Goal: Information Seeking & Learning: Learn about a topic

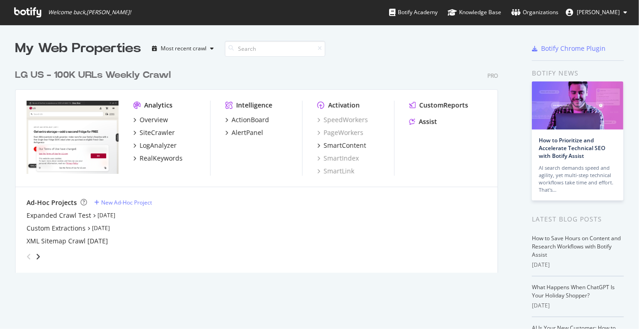
scroll to position [323, 626]
click at [145, 159] on div "RealKeywords" at bounding box center [161, 158] width 43 height 9
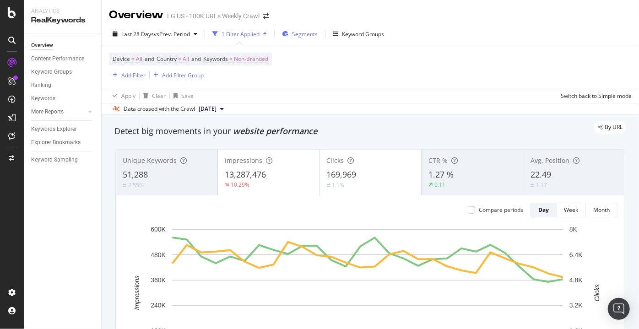
click at [293, 38] on div "Segments" at bounding box center [300, 34] width 36 height 14
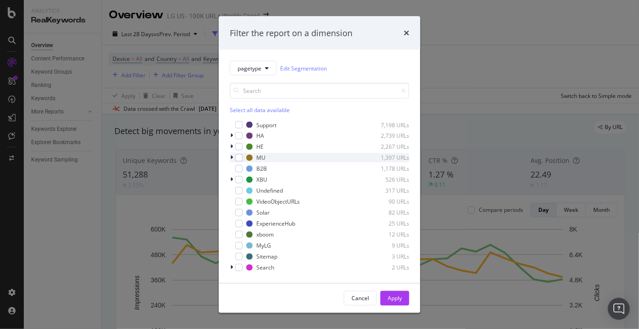
click at [234, 156] on div "modal" at bounding box center [232, 157] width 5 height 9
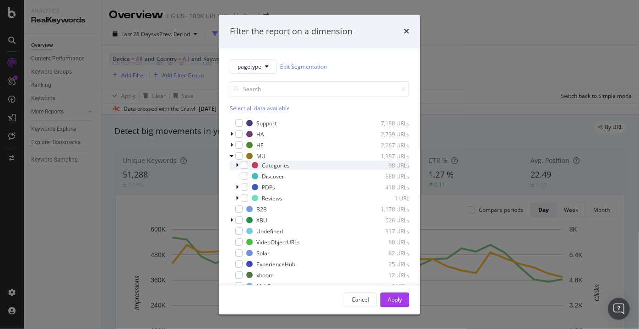
click at [238, 165] on icon "modal" at bounding box center [237, 165] width 3 height 5
click at [235, 166] on div "Categories 98 URLs" at bounding box center [319, 165] width 179 height 9
click at [232, 160] on div "modal" at bounding box center [232, 156] width 5 height 9
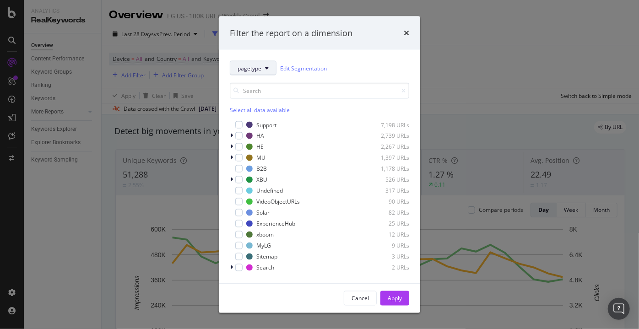
click at [255, 65] on span "pagetype" at bounding box center [250, 68] width 24 height 8
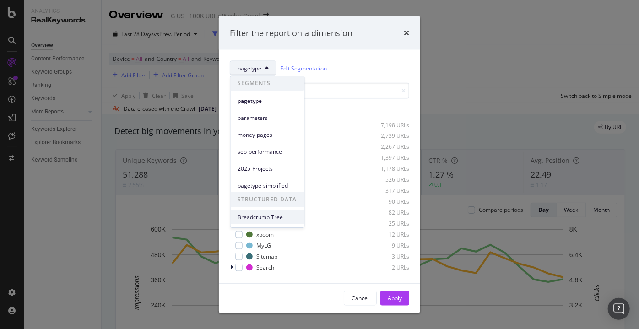
click at [264, 216] on span "Breadcrumb Tree" at bounding box center [267, 217] width 59 height 8
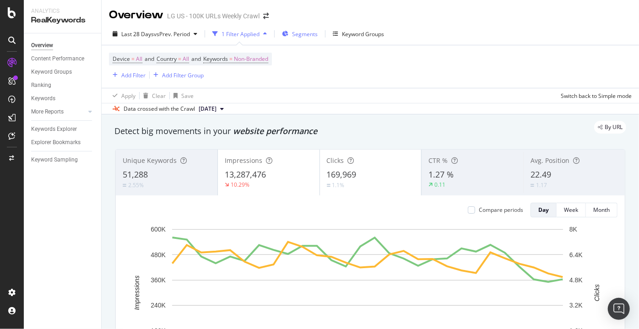
click at [292, 36] on div "Segments" at bounding box center [300, 34] width 36 height 14
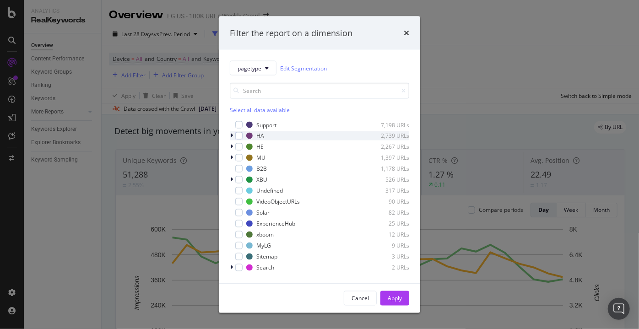
click at [231, 136] on icon "modal" at bounding box center [231, 135] width 3 height 5
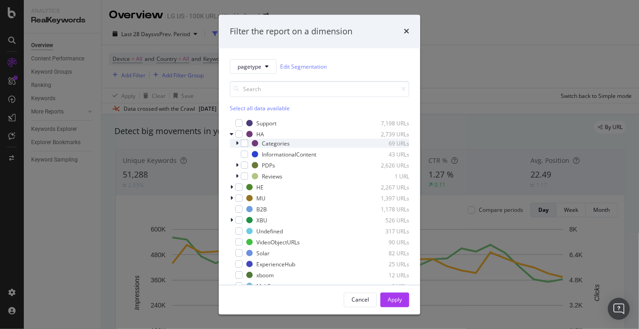
click at [235, 146] on div "modal" at bounding box center [237, 143] width 5 height 9
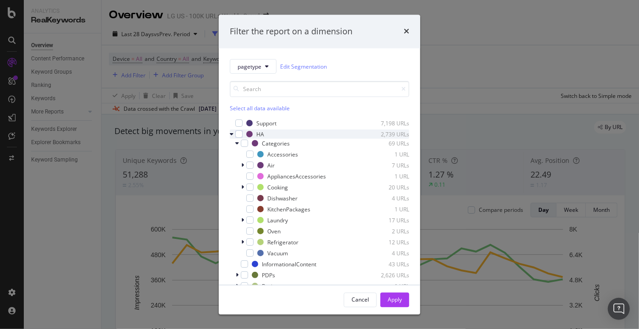
click at [232, 136] on icon "modal" at bounding box center [232, 134] width 4 height 5
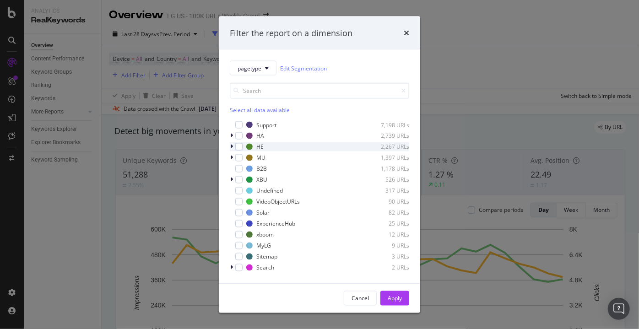
click at [233, 146] on icon "modal" at bounding box center [231, 146] width 3 height 5
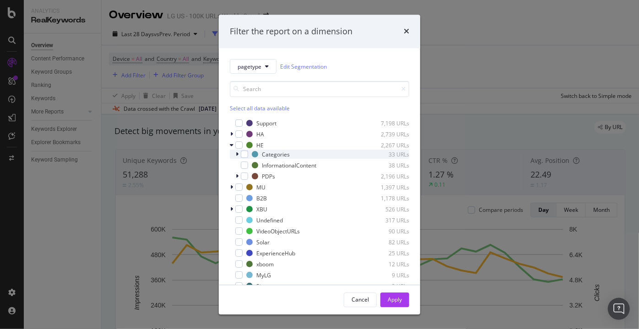
click at [236, 154] on icon "modal" at bounding box center [237, 154] width 3 height 5
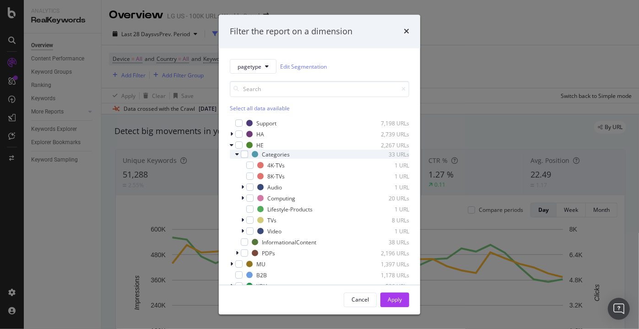
click at [236, 154] on icon "modal" at bounding box center [237, 154] width 4 height 5
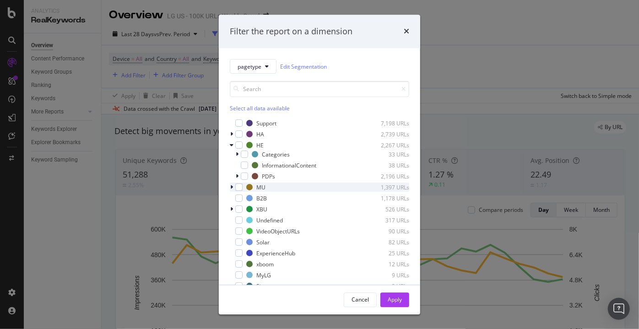
click at [230, 187] on div "modal" at bounding box center [232, 187] width 5 height 9
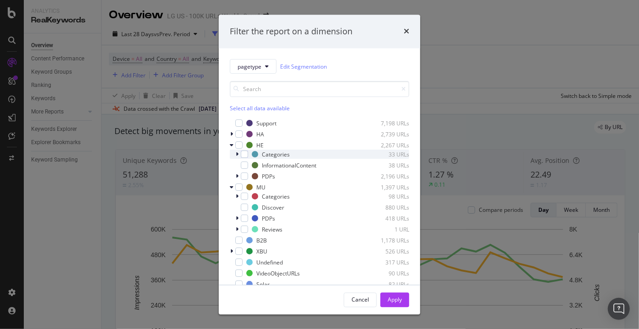
click at [236, 154] on icon "modal" at bounding box center [237, 154] width 3 height 5
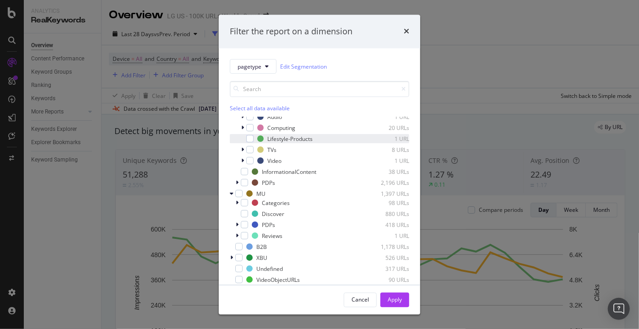
scroll to position [77, 0]
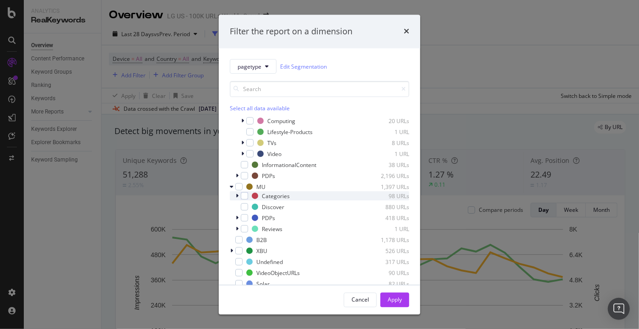
click at [236, 195] on icon "modal" at bounding box center [237, 196] width 3 height 5
click at [235, 195] on icon "modal" at bounding box center [237, 196] width 4 height 5
click at [236, 195] on icon "modal" at bounding box center [237, 196] width 3 height 5
click at [235, 195] on icon "modal" at bounding box center [237, 196] width 4 height 5
click at [233, 186] on icon "modal" at bounding box center [232, 187] width 4 height 5
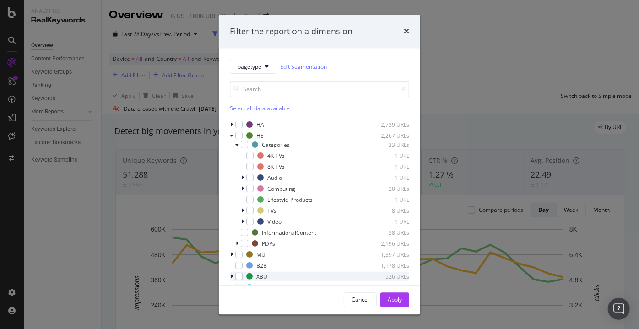
scroll to position [9, 0]
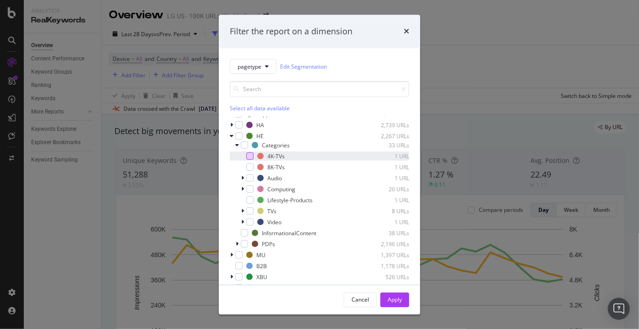
click at [249, 157] on div "modal" at bounding box center [249, 156] width 7 height 7
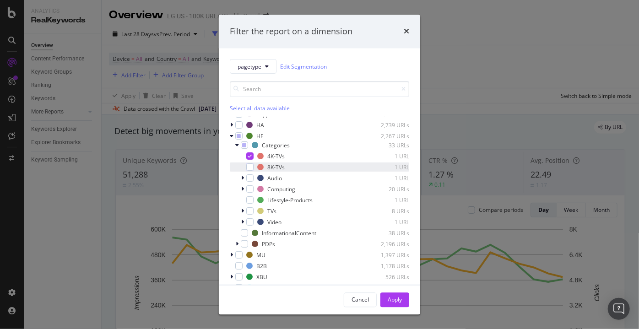
click at [251, 171] on div "8K-TVs 1 URL" at bounding box center [319, 167] width 179 height 9
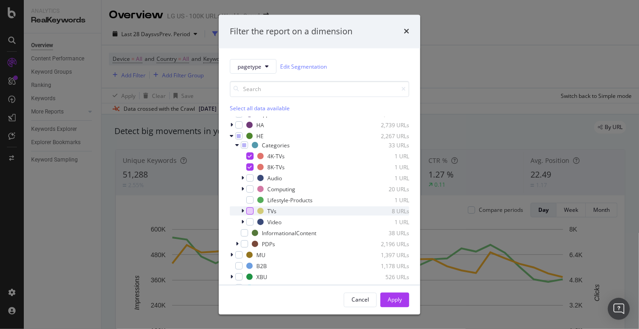
click at [251, 211] on div "modal" at bounding box center [249, 211] width 7 height 7
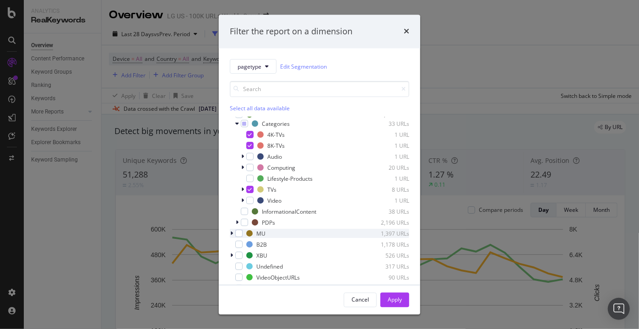
click at [230, 233] on icon "modal" at bounding box center [231, 233] width 3 height 5
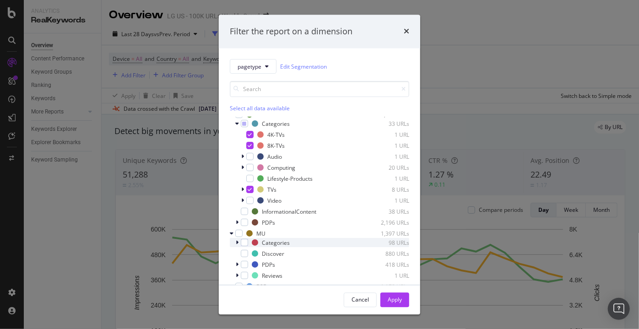
click at [238, 243] on icon "modal" at bounding box center [237, 242] width 3 height 5
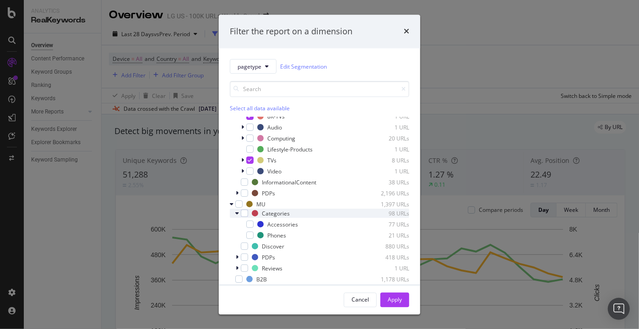
scroll to position [61, 0]
click at [231, 205] on icon "modal" at bounding box center [232, 203] width 4 height 5
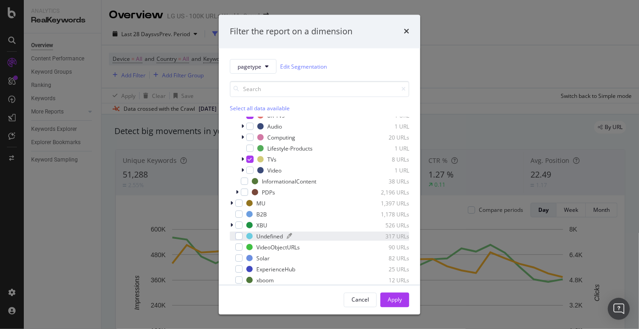
scroll to position [81, 0]
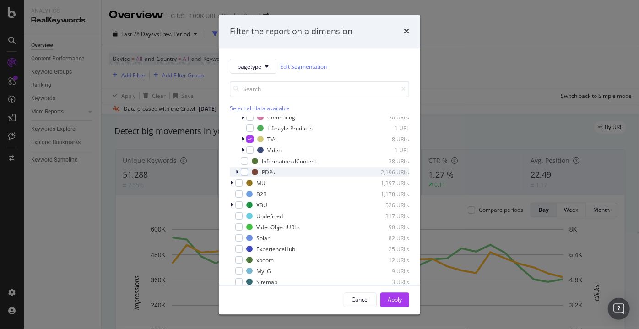
click at [232, 170] on div "PDPs 2,196 URLs" at bounding box center [319, 172] width 179 height 9
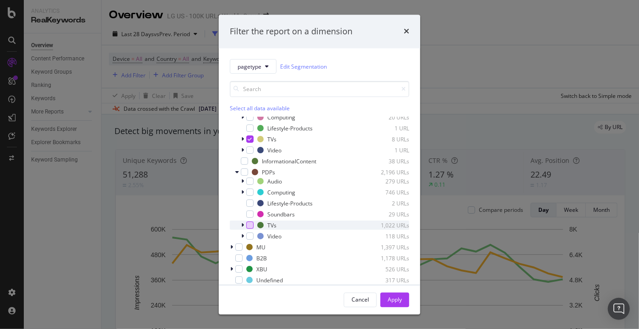
click at [251, 226] on div "modal" at bounding box center [249, 225] width 7 height 7
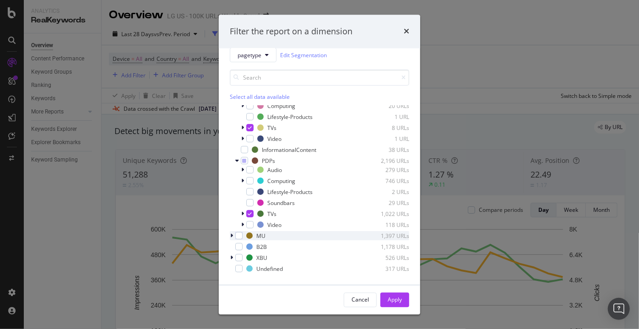
click at [232, 234] on icon "modal" at bounding box center [231, 236] width 3 height 5
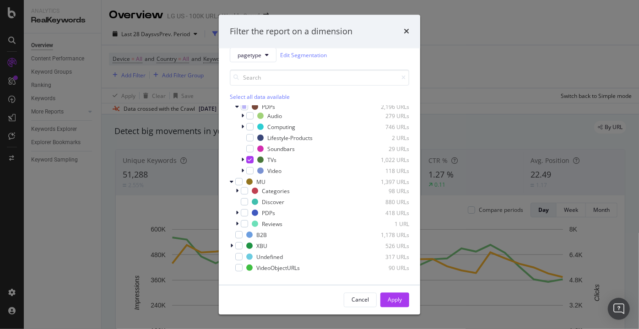
scroll to position [136, 0]
click at [237, 211] on icon "modal" at bounding box center [237, 212] width 3 height 5
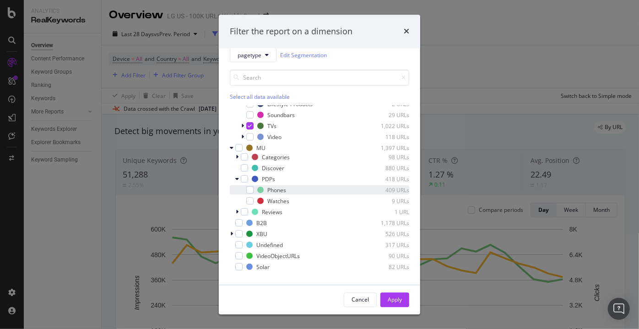
scroll to position [169, 0]
click at [230, 234] on div "modal" at bounding box center [232, 233] width 5 height 9
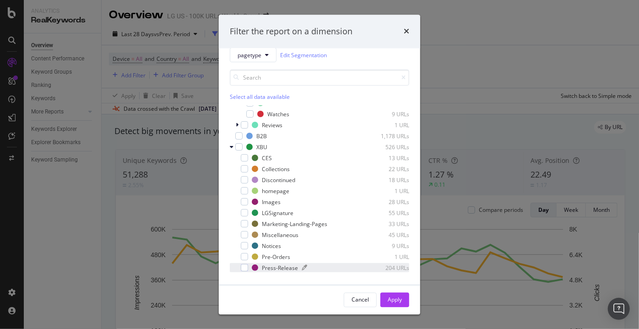
scroll to position [256, 0]
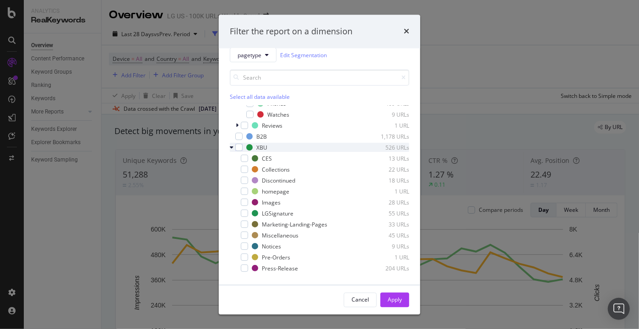
click at [231, 147] on icon "modal" at bounding box center [232, 147] width 4 height 5
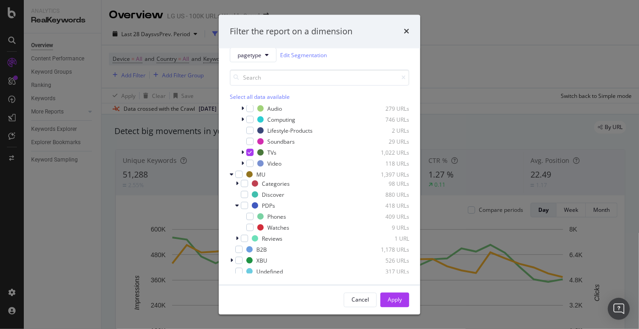
scroll to position [139, 0]
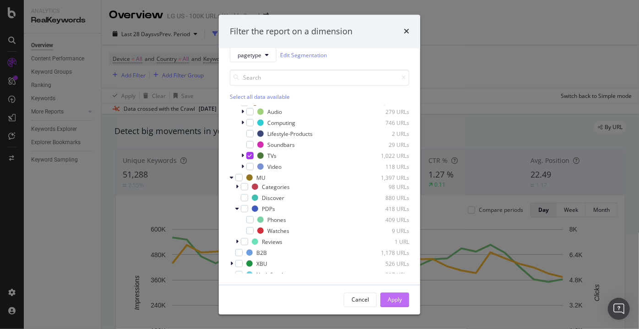
click at [387, 299] on button "Apply" at bounding box center [395, 300] width 29 height 15
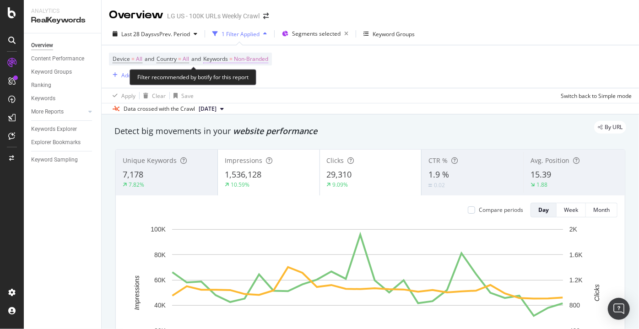
click at [250, 60] on span "Non-Branded" at bounding box center [251, 59] width 34 height 13
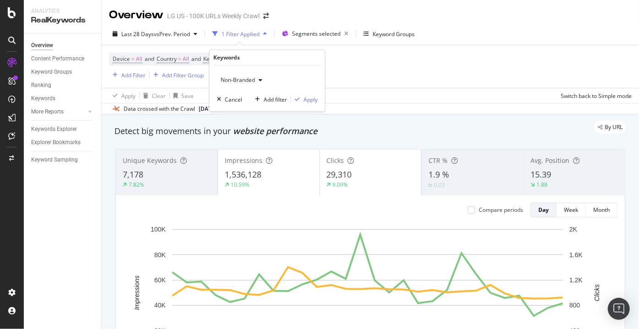
click at [250, 76] on span "Non-Branded" at bounding box center [236, 80] width 38 height 8
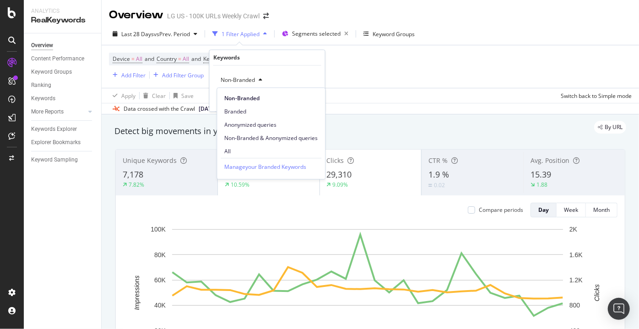
click at [256, 78] on div "button" at bounding box center [260, 80] width 11 height 5
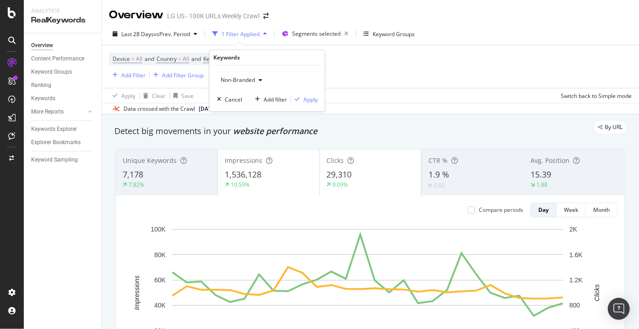
click at [256, 82] on div "button" at bounding box center [260, 80] width 11 height 5
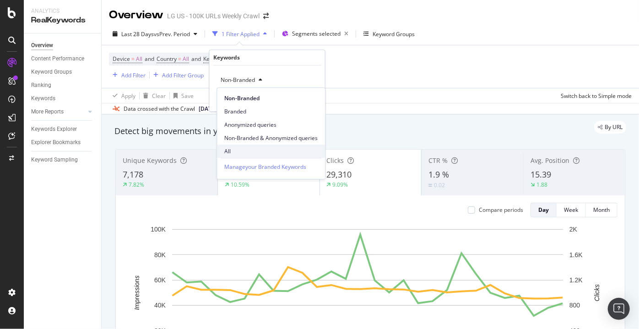
click at [239, 150] on span "All" at bounding box center [270, 151] width 93 height 8
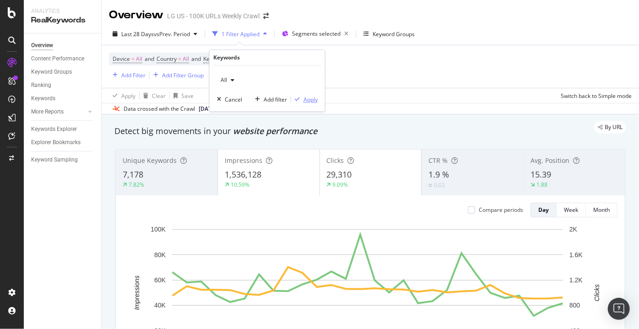
click at [309, 100] on div "Apply" at bounding box center [311, 100] width 14 height 8
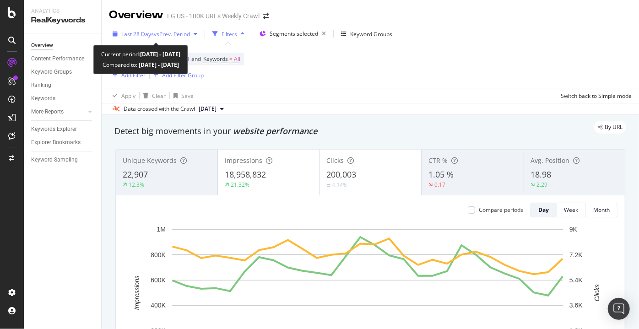
click at [153, 28] on div "Last 28 Days vs Prev. Period" at bounding box center [155, 34] width 92 height 14
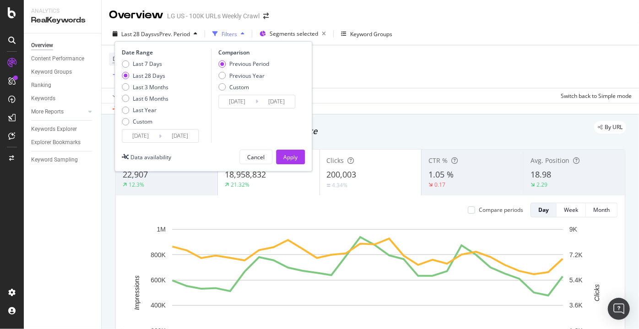
click at [136, 134] on input "[DATE]" at bounding box center [140, 136] width 37 height 13
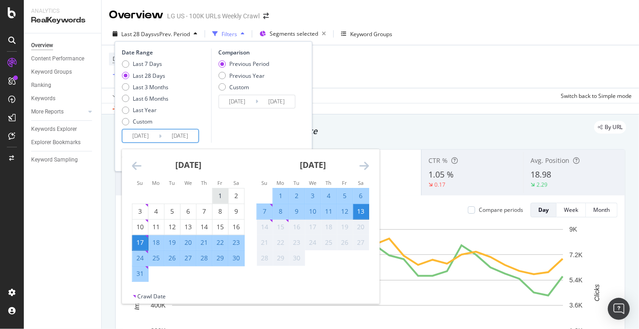
click at [216, 198] on div "1" at bounding box center [220, 195] width 16 height 9
type input "[DATE]"
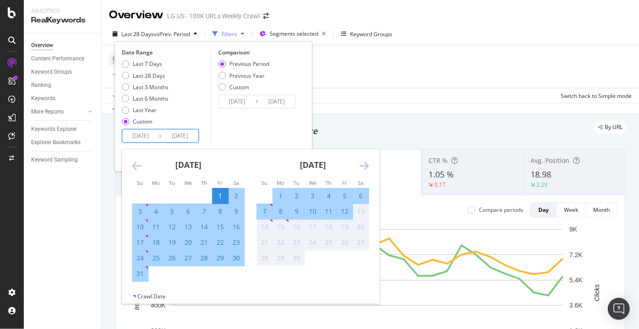
click at [134, 276] on div "31" at bounding box center [140, 273] width 16 height 9
type input "[DATE]"
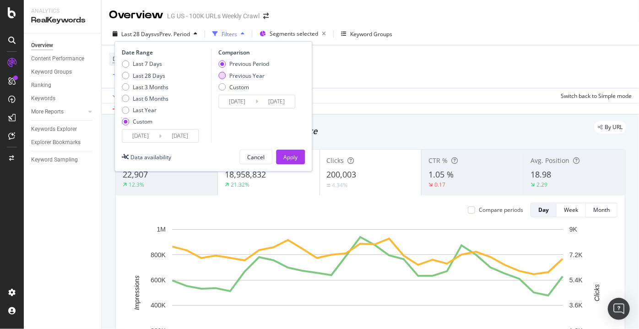
click at [227, 75] on div "Previous Year" at bounding box center [243, 76] width 51 height 8
type input "[DATE]"
click at [244, 98] on input "[DATE]" at bounding box center [237, 101] width 37 height 13
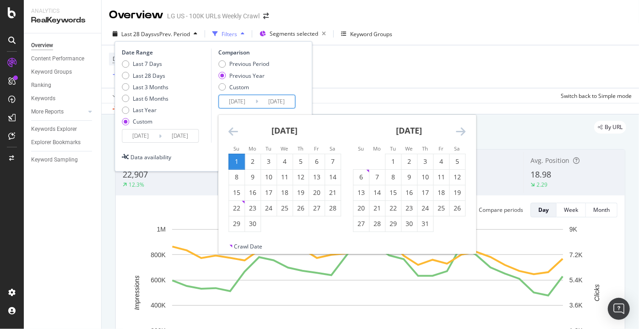
click at [233, 133] on icon "Move backward to switch to the previous month." at bounding box center [233, 131] width 10 height 11
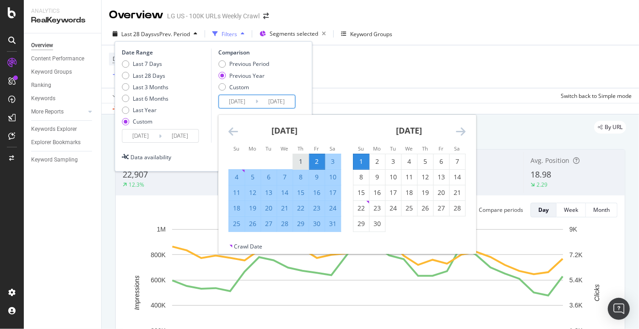
click at [302, 157] on div "1" at bounding box center [301, 161] width 16 height 9
type input "[DATE]"
click at [334, 219] on div "31" at bounding box center [333, 223] width 16 height 9
type input "[DATE]"
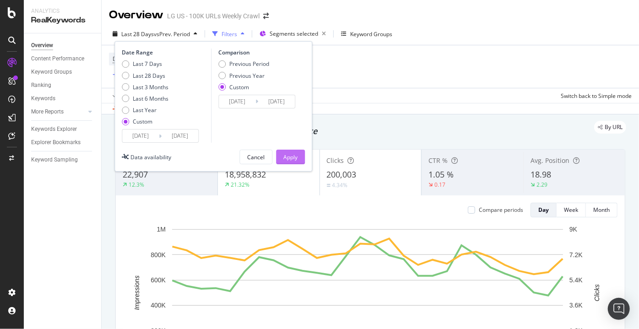
click at [289, 153] on div "Apply" at bounding box center [290, 157] width 14 height 8
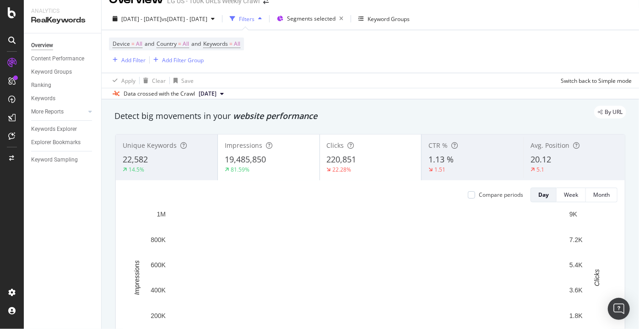
scroll to position [16, 0]
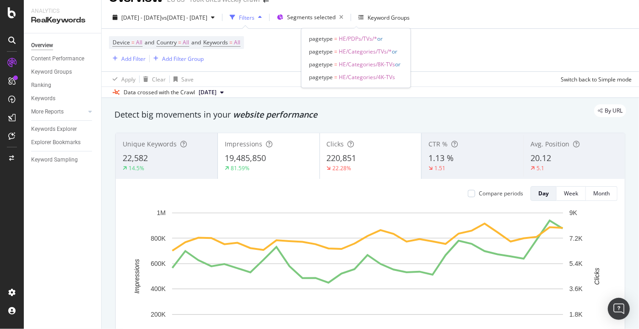
drag, startPoint x: 355, startPoint y: 13, endPoint x: 559, endPoint y: 68, distance: 211.4
click at [559, 68] on div "[DATE] - [DATE] vs [DATE] - [DATE] Filters Segments selected Keyword Groups Dev…" at bounding box center [371, 52] width 538 height 92
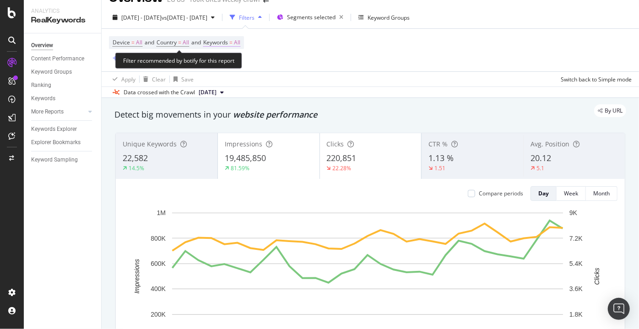
click at [233, 40] on span "=" at bounding box center [230, 42] width 3 height 8
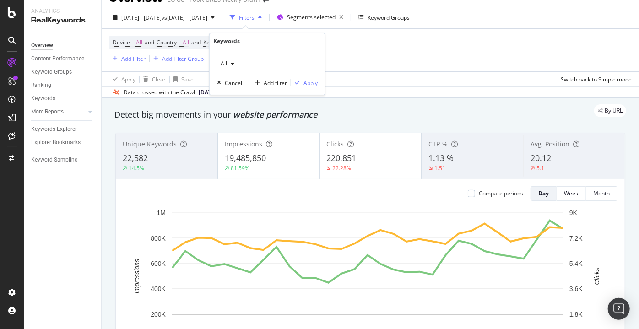
click at [230, 69] on div "All" at bounding box center [227, 64] width 21 height 14
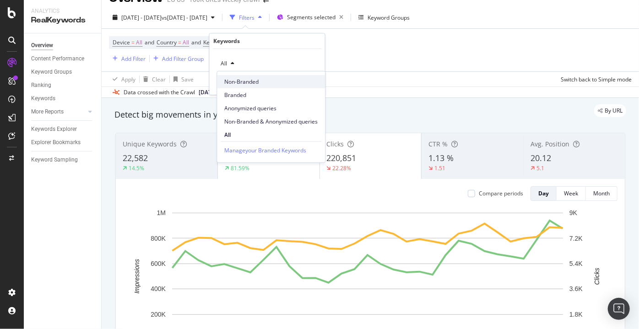
click at [232, 82] on span "Non-Branded" at bounding box center [270, 81] width 93 height 8
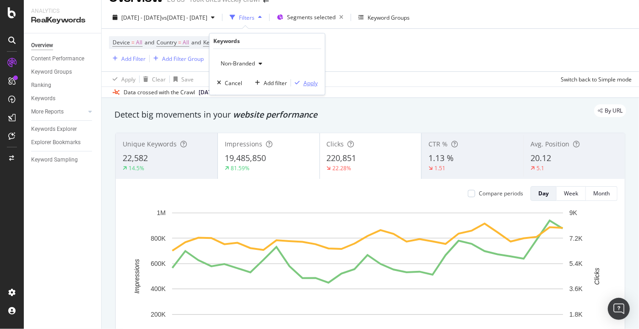
click at [304, 82] on div "Apply" at bounding box center [311, 83] width 14 height 8
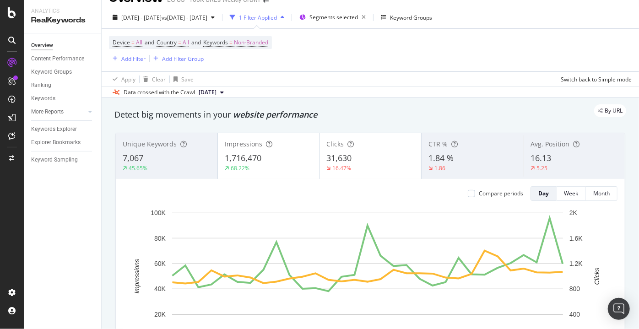
click at [88, 218] on div "Overview Content Performance Keyword Groups Ranking Keywords More Reports Count…" at bounding box center [62, 181] width 77 height 296
